Goal: Transaction & Acquisition: Purchase product/service

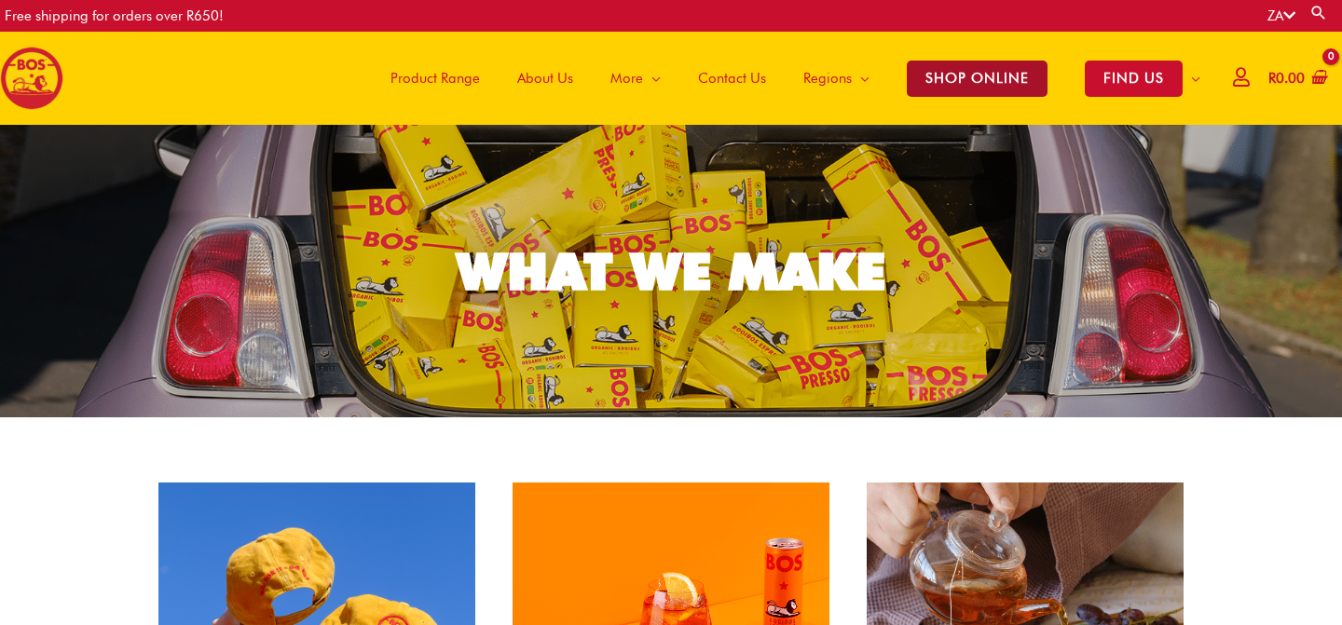
click at [955, 61] on span "SHOP ONLINE" at bounding box center [977, 79] width 141 height 36
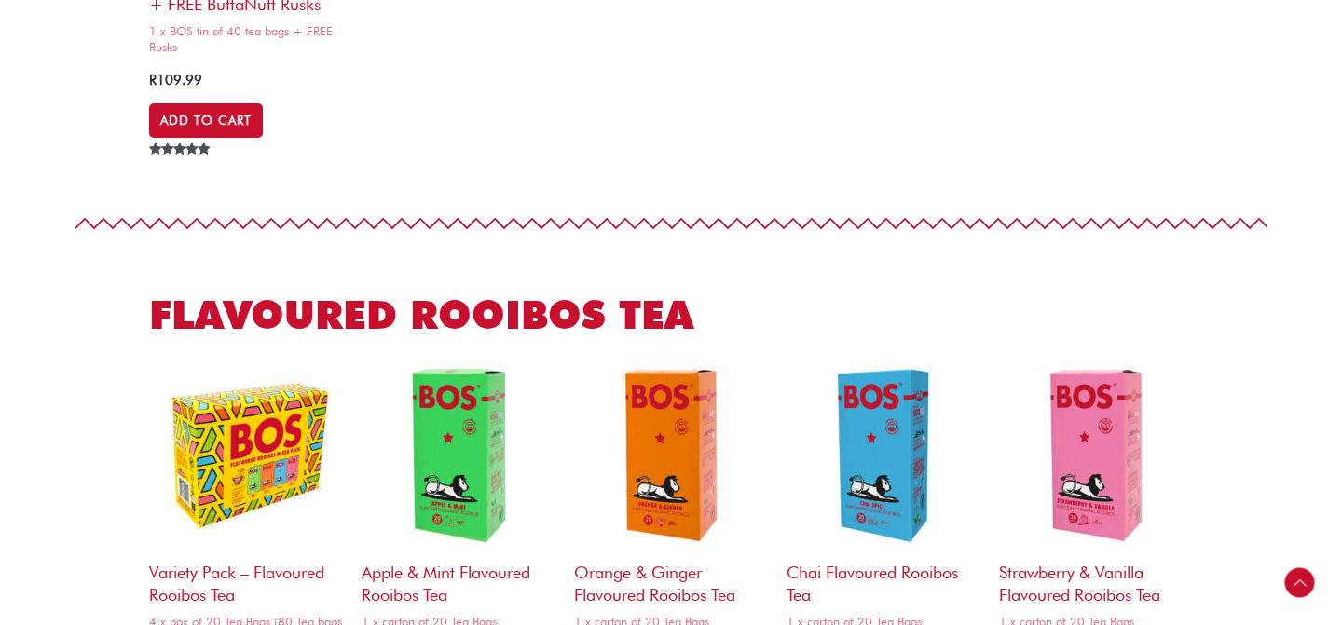
scroll to position [2486, 0]
